Goal: Task Accomplishment & Management: Use online tool/utility

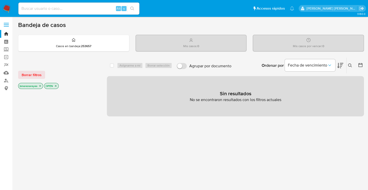
click at [50, 9] on input at bounding box center [78, 8] width 121 height 7
paste input "1586901915"
type input "1586901915"
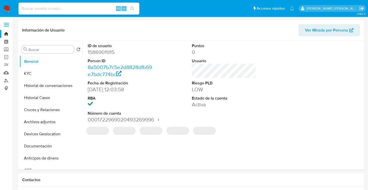
select select "10"
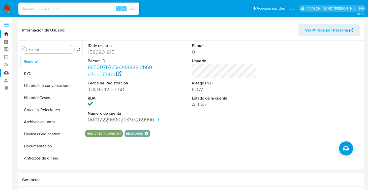
click at [6, 75] on link "Mulan" at bounding box center [30, 73] width 60 height 8
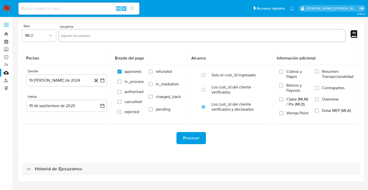
click at [86, 38] on input "text" at bounding box center [202, 35] width 282 height 8
paste input "1586901915"
type input "1586901915"
click at [53, 37] on icon "button" at bounding box center [50, 35] width 5 height 5
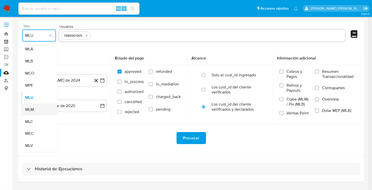
click at [36, 112] on div "MLM" at bounding box center [37, 110] width 25 height 12
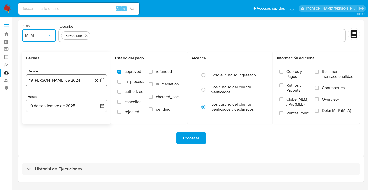
click at [100, 82] on icon "button" at bounding box center [102, 80] width 5 height 5
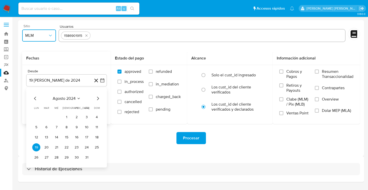
click at [99, 99] on icon "Mes siguiente" at bounding box center [98, 98] width 6 height 6
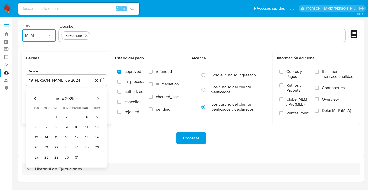
click at [99, 99] on icon "Mes siguiente" at bounding box center [98, 98] width 6 height 6
click at [45, 117] on button "1" at bounding box center [46, 117] width 8 height 8
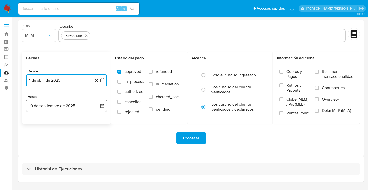
click at [103, 107] on icon "button" at bounding box center [102, 106] width 4 height 4
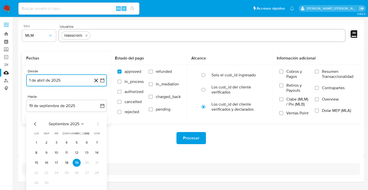
click at [37, 126] on icon "Mes anterior" at bounding box center [35, 124] width 6 height 6
click at [68, 184] on button "31" at bounding box center [66, 183] width 8 height 8
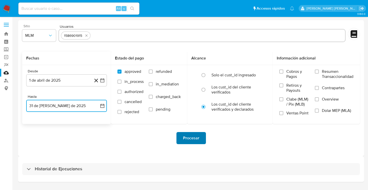
click at [187, 138] on span "Procesar" at bounding box center [191, 138] width 16 height 11
